Goal: Task Accomplishment & Management: Use online tool/utility

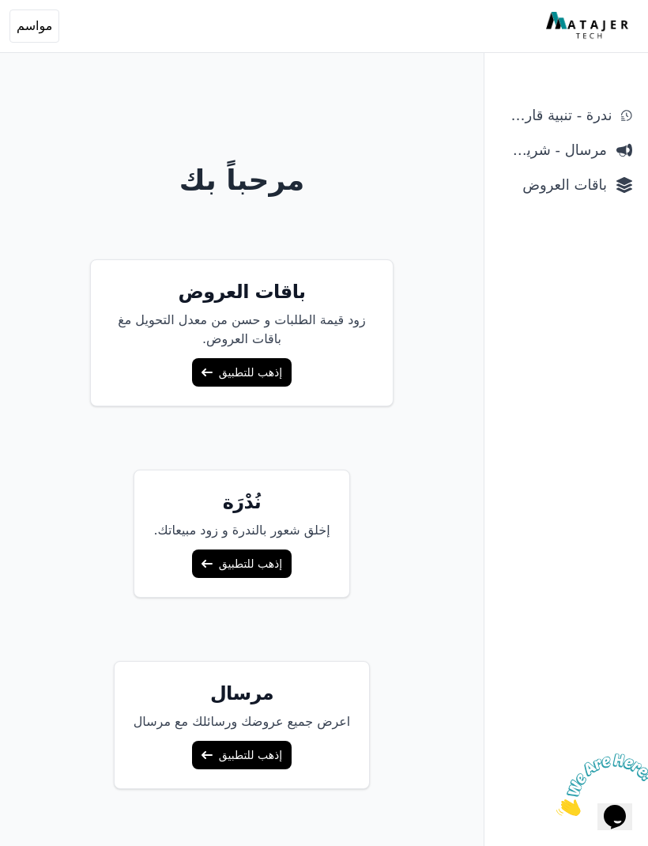
click at [31, 32] on span "مواسم" at bounding box center [35, 26] width 36 height 19
click at [595, 125] on span "ندرة - تنبية قارب علي النفاذ" at bounding box center [555, 115] width 111 height 22
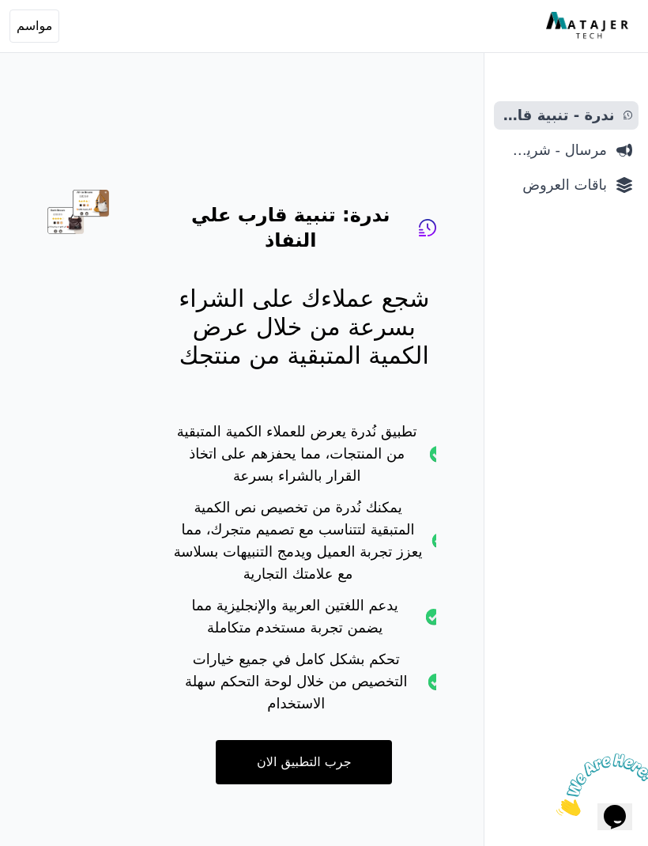
click at [29, 25] on span "مواسم" at bounding box center [35, 26] width 36 height 19
click at [146, 91] on p "[EMAIL_ADDRESS][DOMAIN_NAME]" at bounding box center [110, 90] width 194 height 16
click at [138, 111] on p "رقم المتجر: 1962382872" at bounding box center [110, 112] width 194 height 16
click at [99, 87] on p "[EMAIL_ADDRESS][DOMAIN_NAME]" at bounding box center [110, 90] width 194 height 16
click at [36, 79] on div "مواسم new.seasons.ksa@hotmail.com رقم المتجر: 1962382872" at bounding box center [109, 90] width 219 height 79
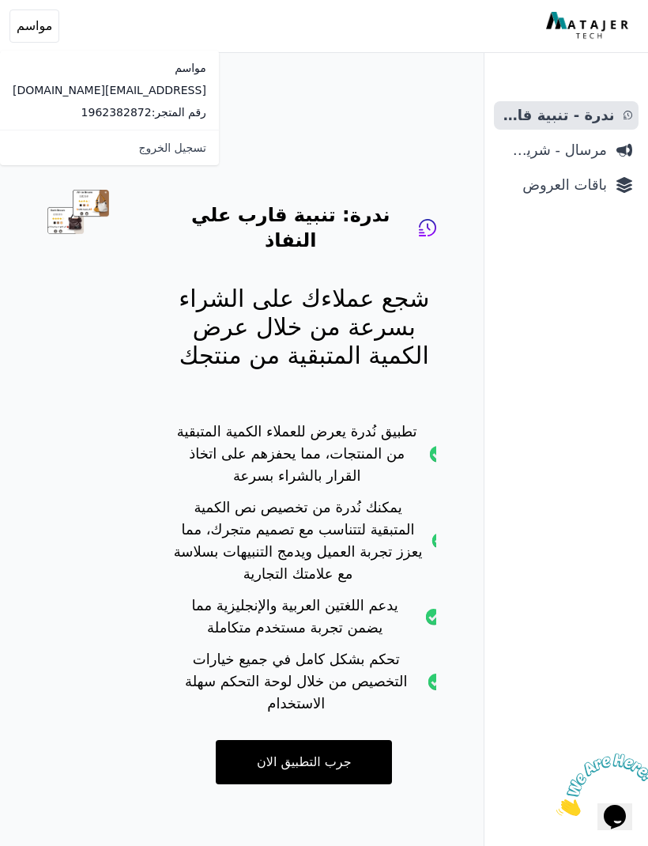
click at [134, 90] on p "[EMAIL_ADDRESS][DOMAIN_NAME]" at bounding box center [110, 90] width 194 height 16
click at [444, 418] on div "ندرة: تنبية قارب علي النفاذ شجع عملاءك على الشراء بسرعة من خلال عرض الكمية المت…" at bounding box center [242, 461] width 421 height 797
click at [590, 186] on span "باقات العروض" at bounding box center [553, 185] width 107 height 22
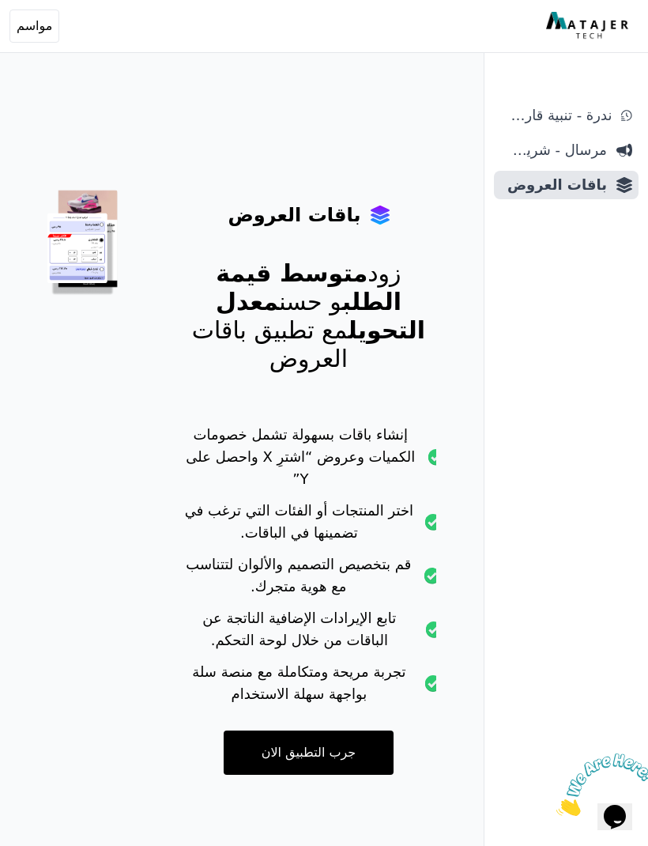
click at [584, 25] on img at bounding box center [589, 26] width 86 height 28
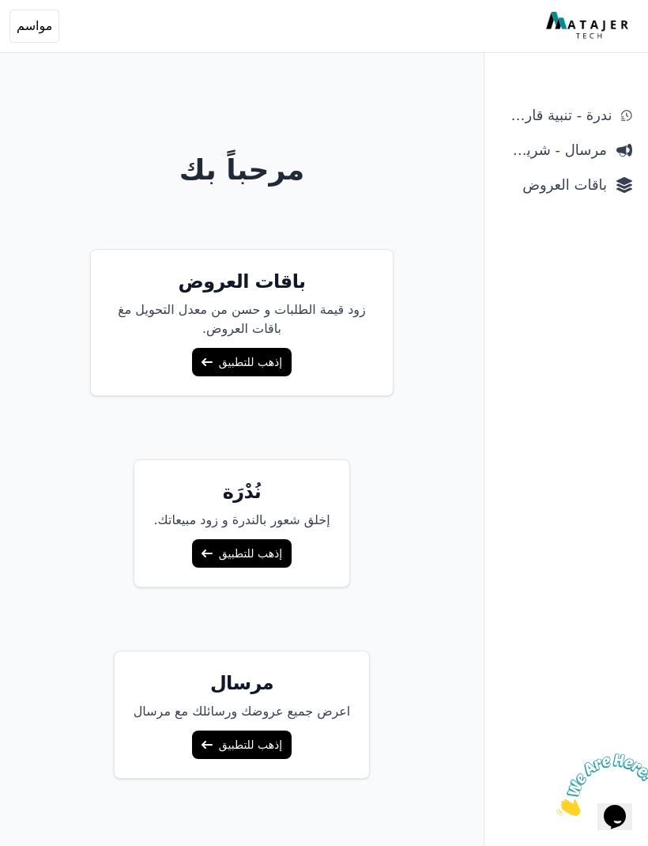
scroll to position [18, 0]
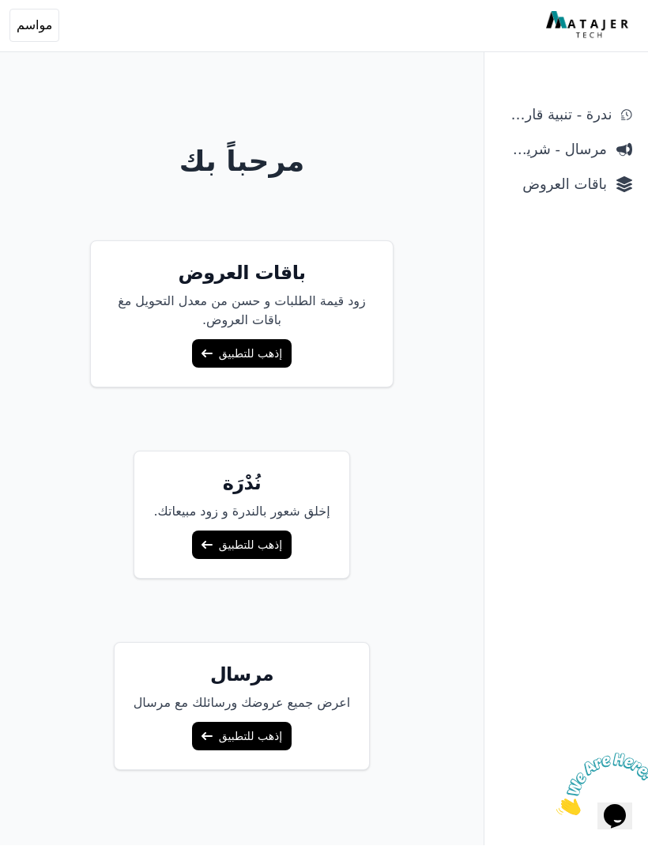
click at [270, 553] on link "إذهب للتطبيق" at bounding box center [242, 545] width 100 height 28
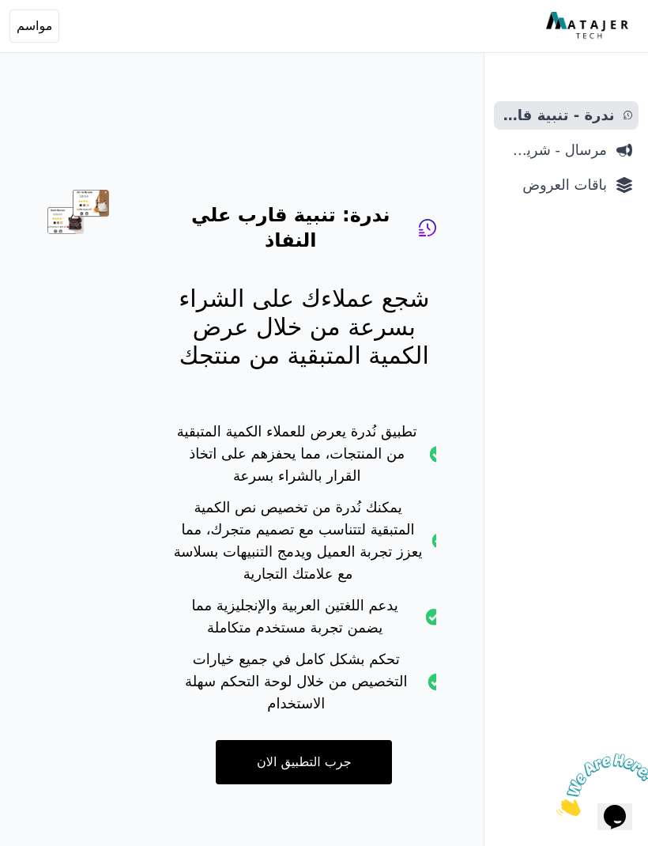
click at [590, 148] on span "مرسال - شريط دعاية" at bounding box center [553, 150] width 107 height 22
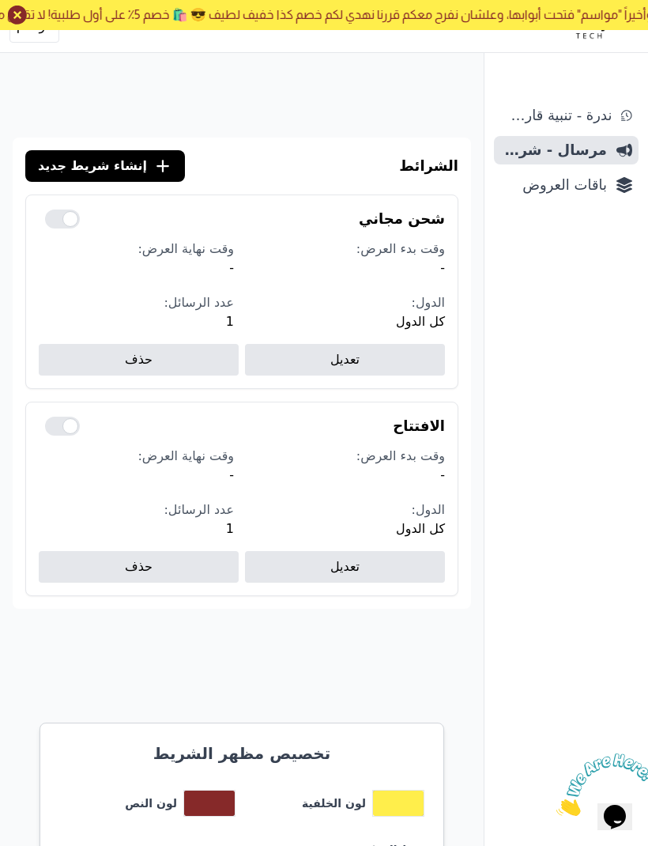
click at [383, 568] on link "تعديل" at bounding box center [345, 567] width 200 height 32
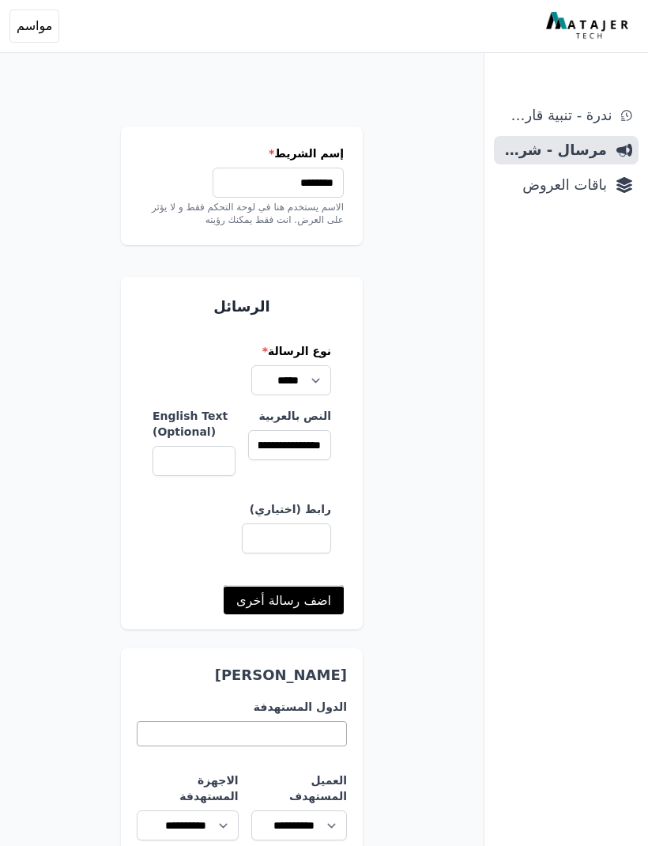
select select
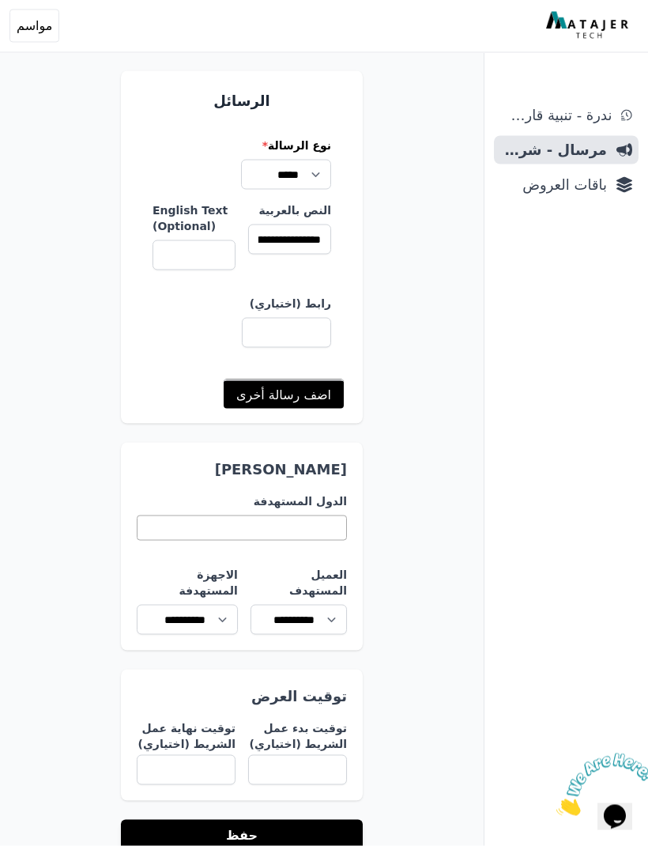
scroll to position [206, 0]
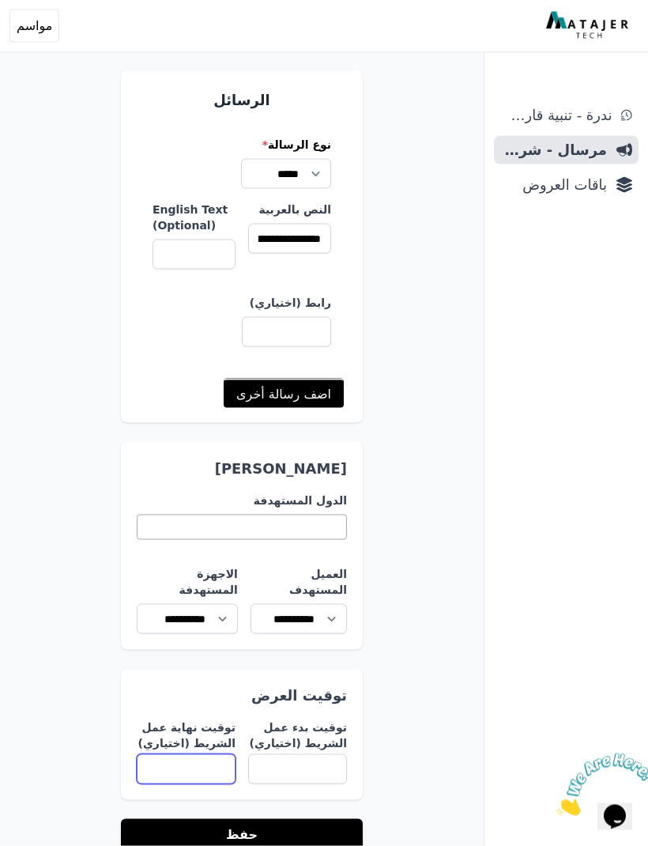
click at [218, 754] on input "توقيت نهاية عمل الشريط (اختياري)" at bounding box center [186, 769] width 99 height 30
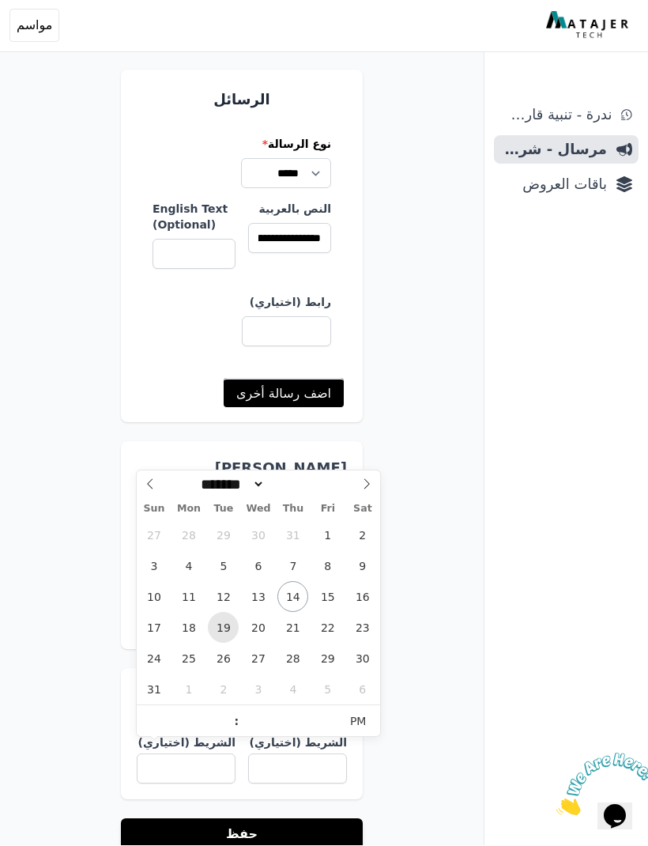
click at [221, 630] on span "19" at bounding box center [223, 628] width 31 height 31
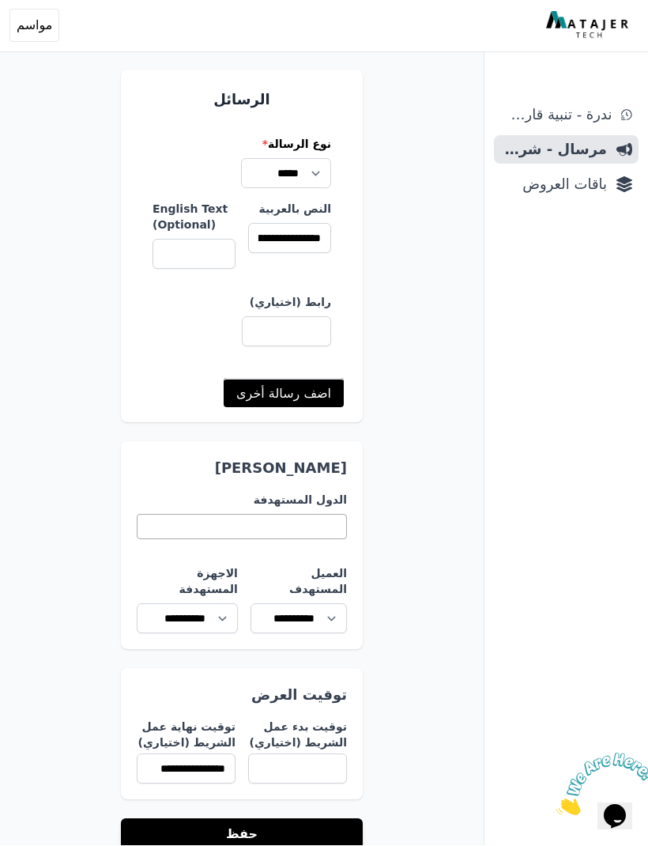
click at [439, 577] on div "إسم الشريط * ******** الاسم يستخدم هنا في لوحة التحكم فقط و لا يؤثر على العرض. …" at bounding box center [242, 322] width 484 height 1057
click at [210, 754] on input "**********" at bounding box center [186, 769] width 99 height 30
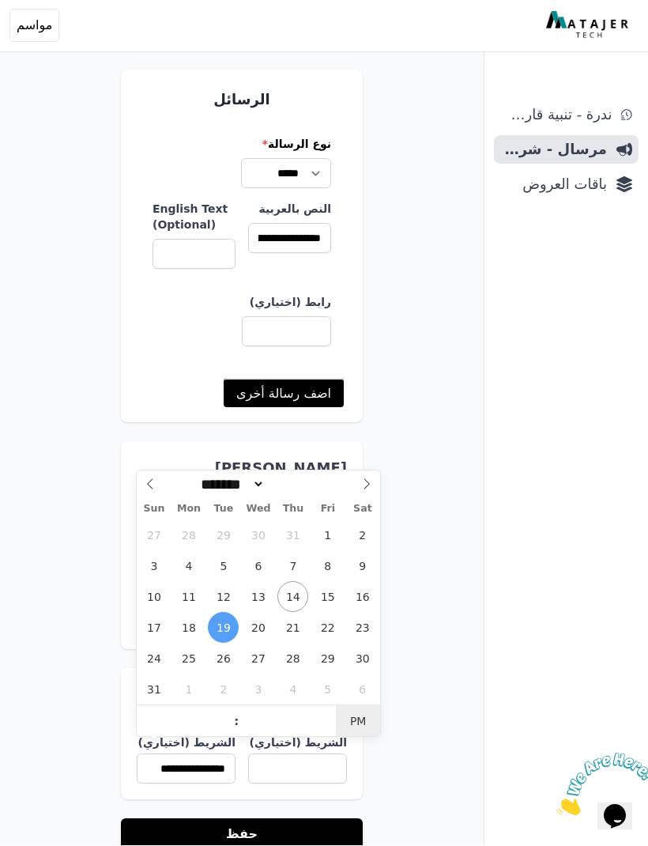
click at [362, 724] on span "PM" at bounding box center [357, 722] width 43 height 32
type input "**********"
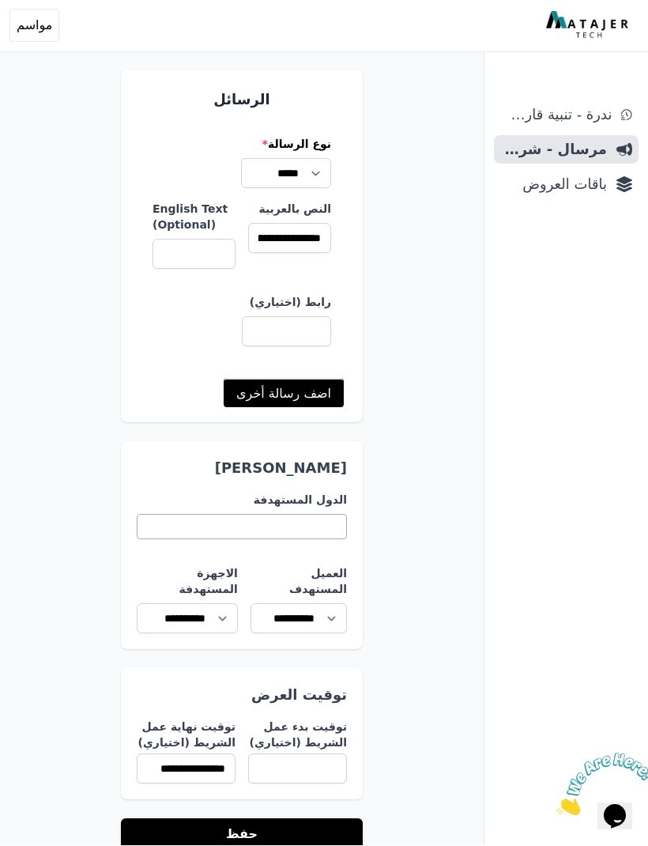
click at [275, 822] on button "حفظ" at bounding box center [242, 835] width 242 height 32
click at [259, 819] on button "حفظ" at bounding box center [242, 835] width 242 height 32
